Goal: Information Seeking & Learning: Find contact information

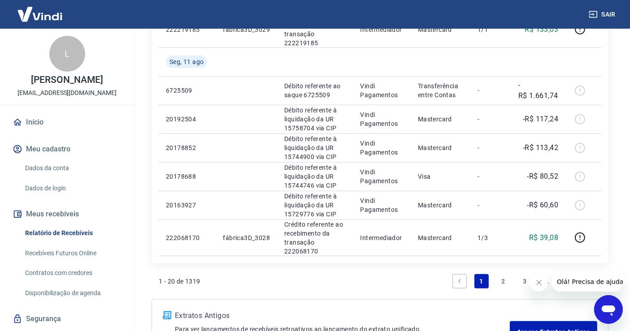
scroll to position [742, 0]
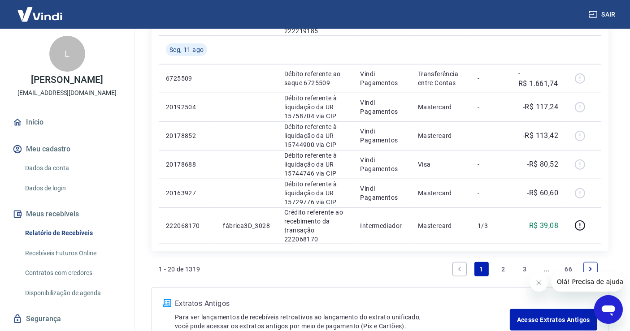
click at [505, 269] on link "2" at bounding box center [503, 269] width 14 height 14
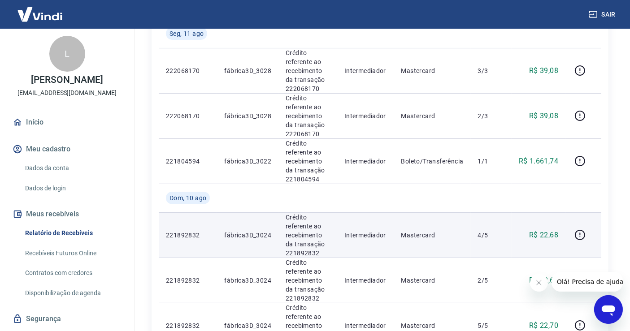
scroll to position [142, 0]
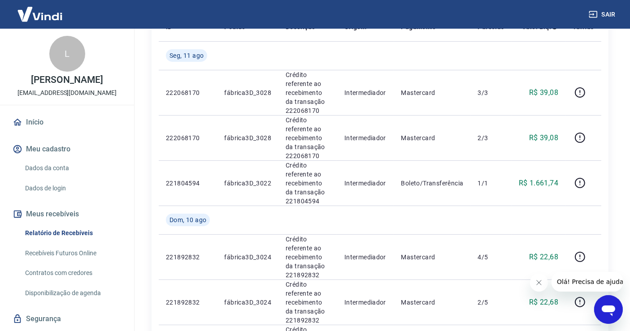
click at [534, 286] on button "Fechar mensagem da empresa" at bounding box center [538, 282] width 18 height 18
click at [610, 311] on icon "Abrir janela de mensagens" at bounding box center [607, 310] width 13 height 11
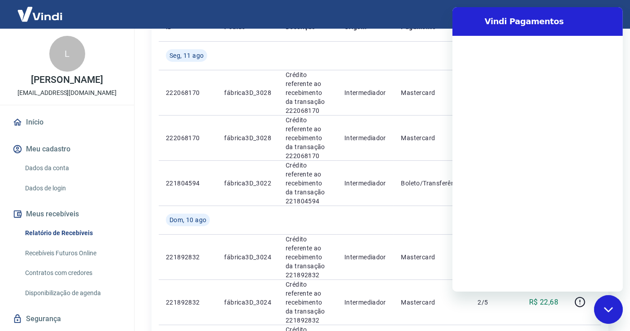
scroll to position [0, 0]
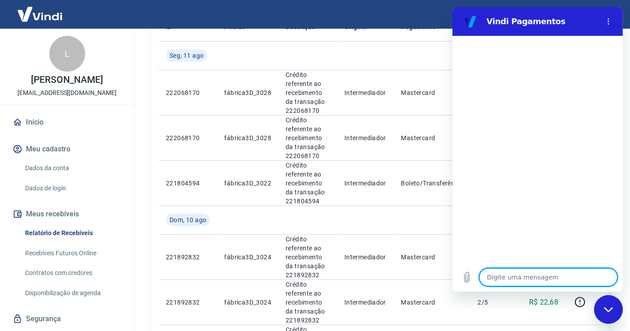
type textarea "O"
type textarea "x"
type textarea "Oi"
type textarea "x"
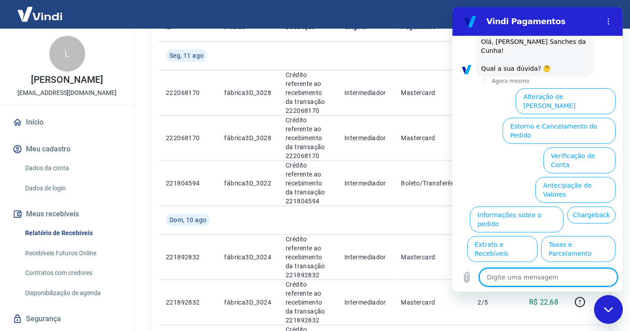
scroll to position [56, 0]
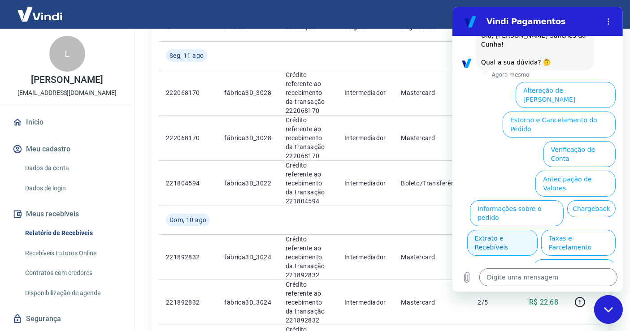
click at [537, 230] on button "Extrato e Recebíveis" at bounding box center [501, 243] width 70 height 26
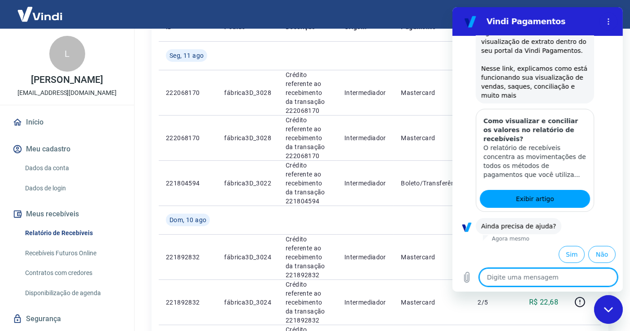
scroll to position [138, 0]
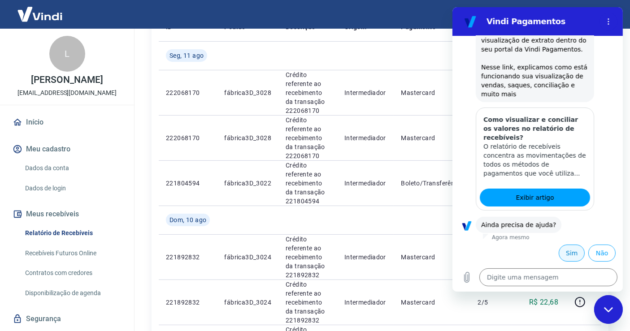
click at [563, 251] on button "Sim" at bounding box center [571, 253] width 26 height 17
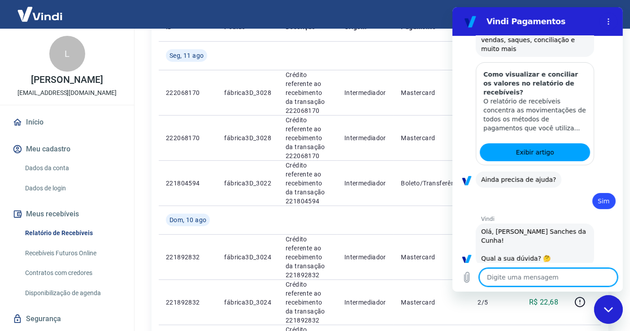
type textarea "x"
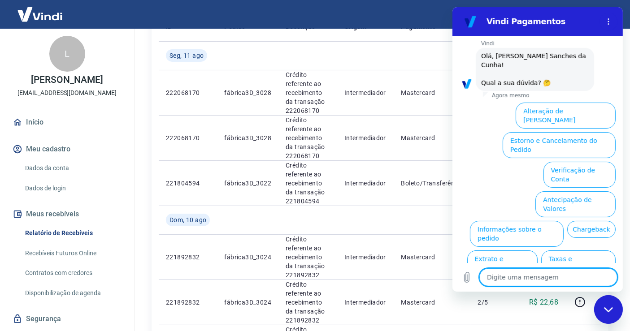
scroll to position [379, 0]
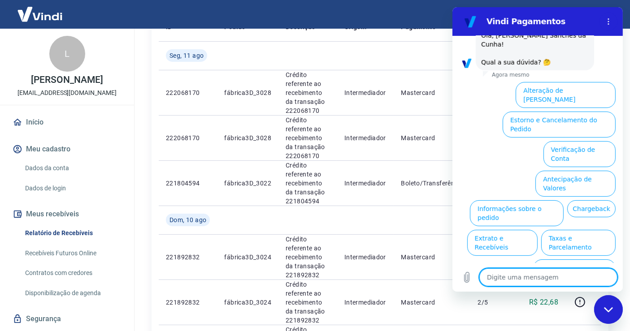
type textarea "f"
type textarea "x"
type textarea "fa"
type textarea "x"
type textarea "fal"
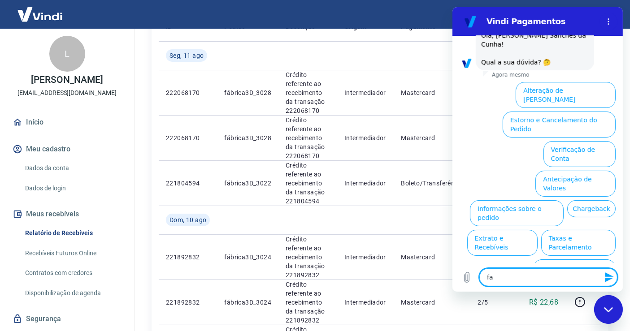
type textarea "x"
type textarea "fala"
type textarea "x"
type textarea "falar"
type textarea "x"
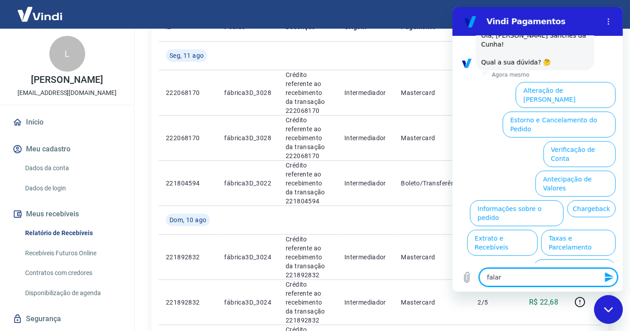
type textarea "falar"
type textarea "x"
type textarea "falar c"
type textarea "x"
type textarea "falar co"
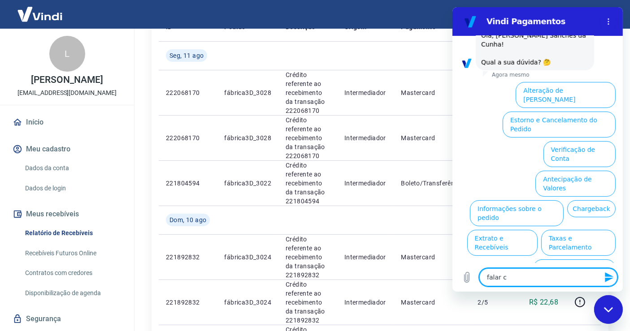
type textarea "x"
type textarea "falar com"
type textarea "x"
type textarea "falar com"
type textarea "x"
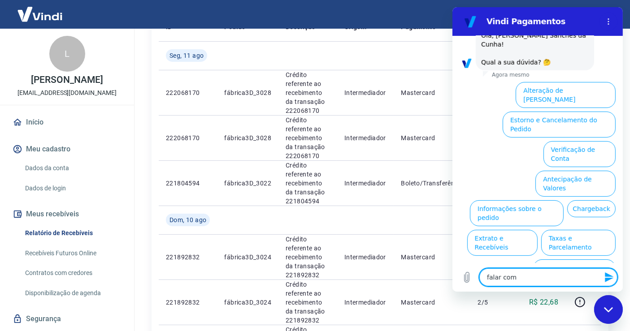
type textarea "falar com"
type textarea "x"
type textarea "falar com a"
type textarea "x"
type textarea "falar com at"
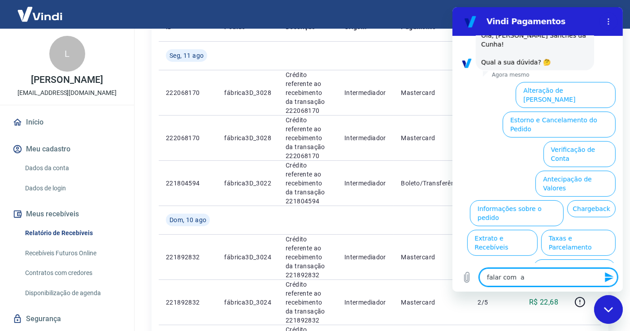
type textarea "x"
type textarea "falar com ate"
type textarea "x"
type textarea "falar com aten"
type textarea "x"
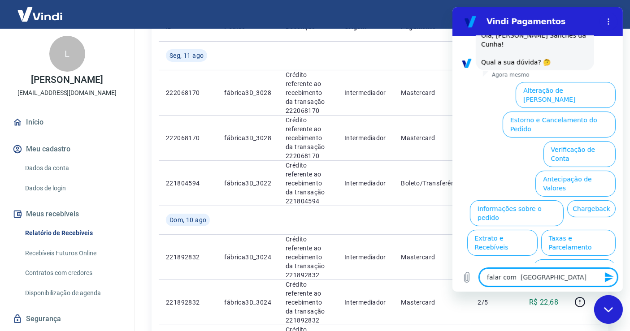
type textarea "falar com atend"
type textarea "x"
type textarea "falar com atende"
type textarea "x"
type textarea "falar com atenden"
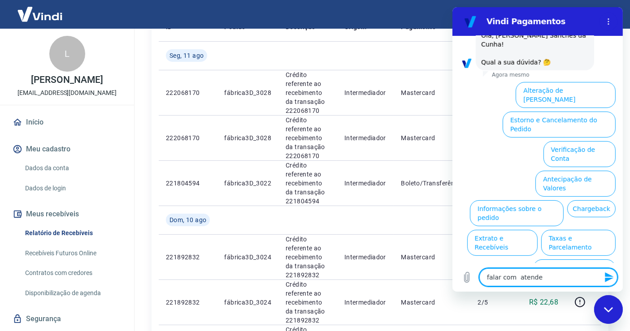
type textarea "x"
type textarea "falar com atendent"
type textarea "x"
type textarea "falar com atendente"
type textarea "x"
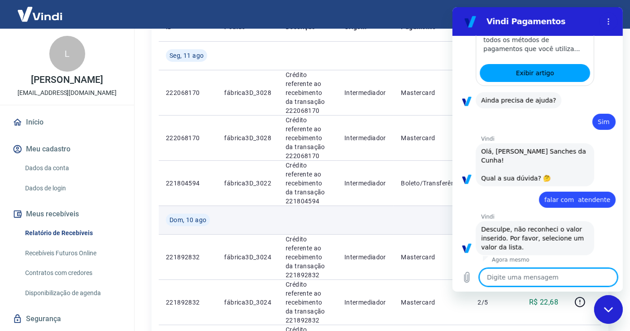
scroll to position [265, 0]
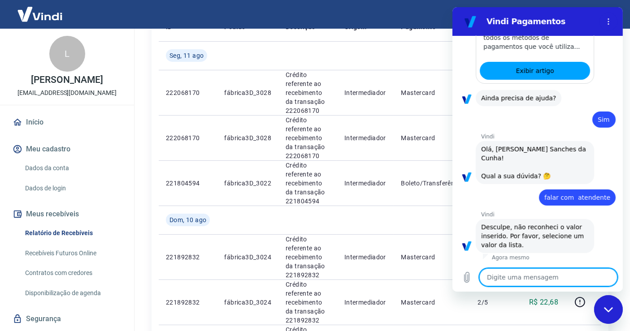
click at [528, 272] on textarea at bounding box center [548, 277] width 138 height 18
click at [602, 312] on div "Fechar janela de mensagens" at bounding box center [607, 309] width 27 height 27
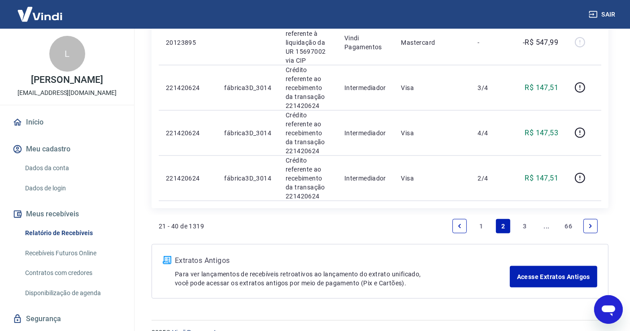
scroll to position [1045, 0]
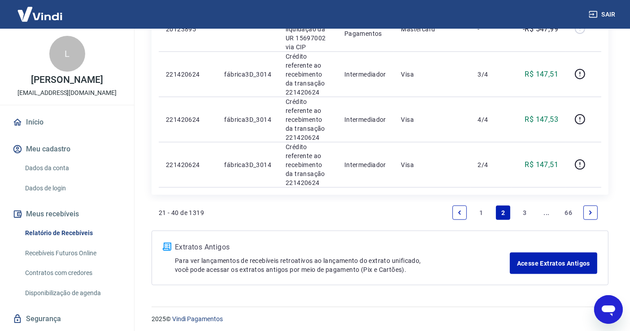
click at [477, 206] on link "1" at bounding box center [481, 213] width 14 height 14
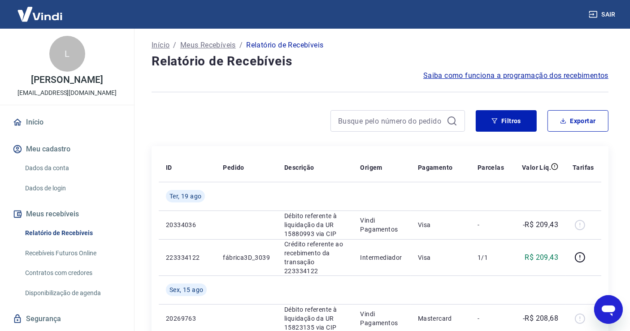
scroll to position [1, 0]
type textarea "x"
